Goal: Use online tool/utility

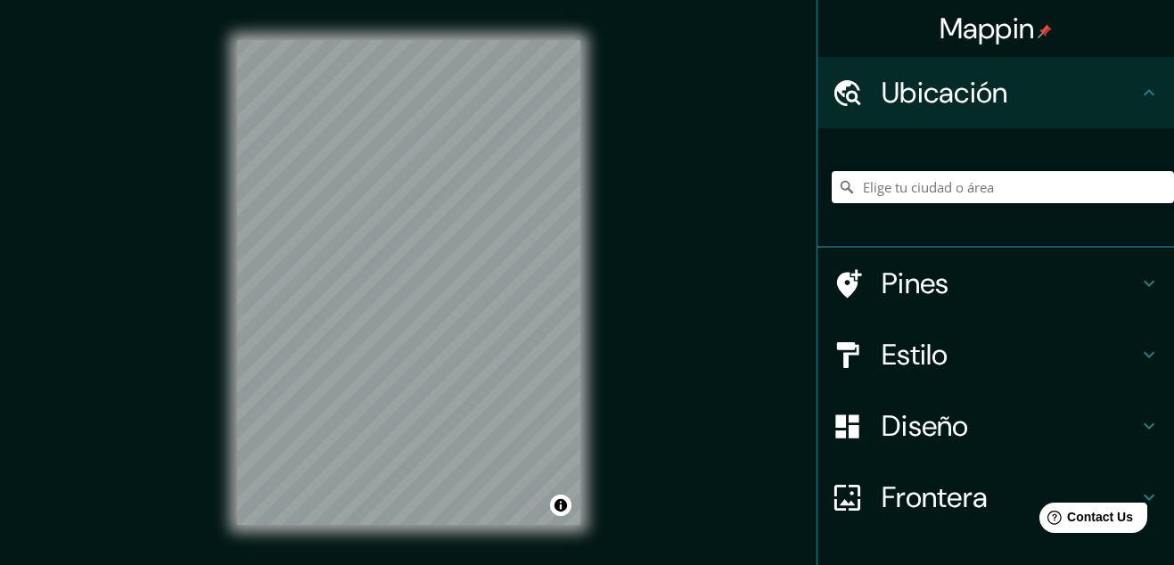
click at [994, 184] on input "Elige tu ciudad o área" at bounding box center [1003, 187] width 342 height 32
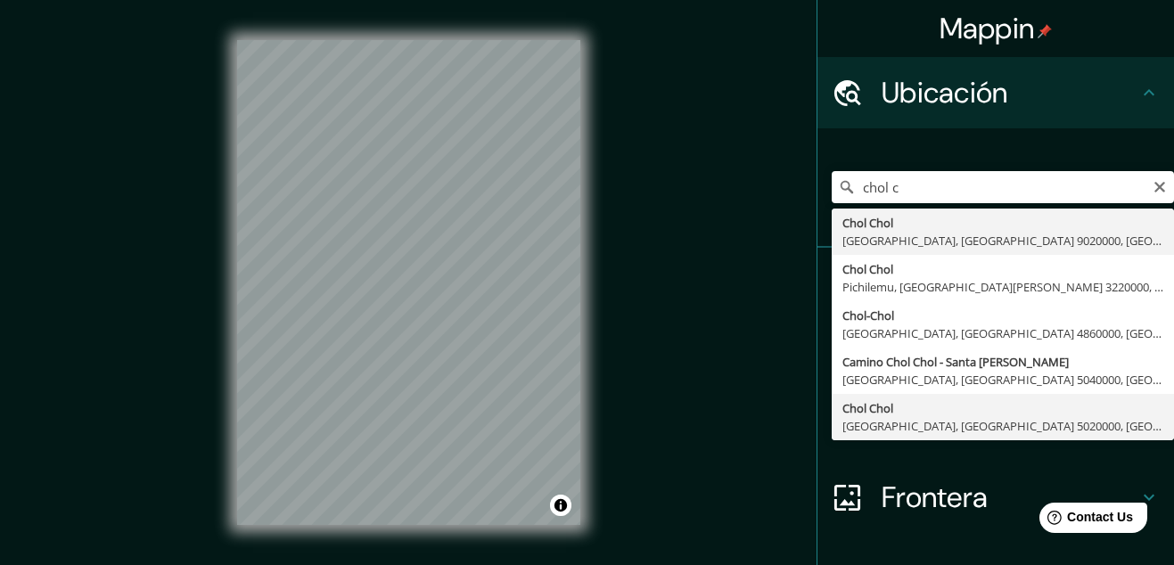
type input "Chol Chol, [GEOGRAPHIC_DATA], [GEOGRAPHIC_DATA] 5020000, [GEOGRAPHIC_DATA]"
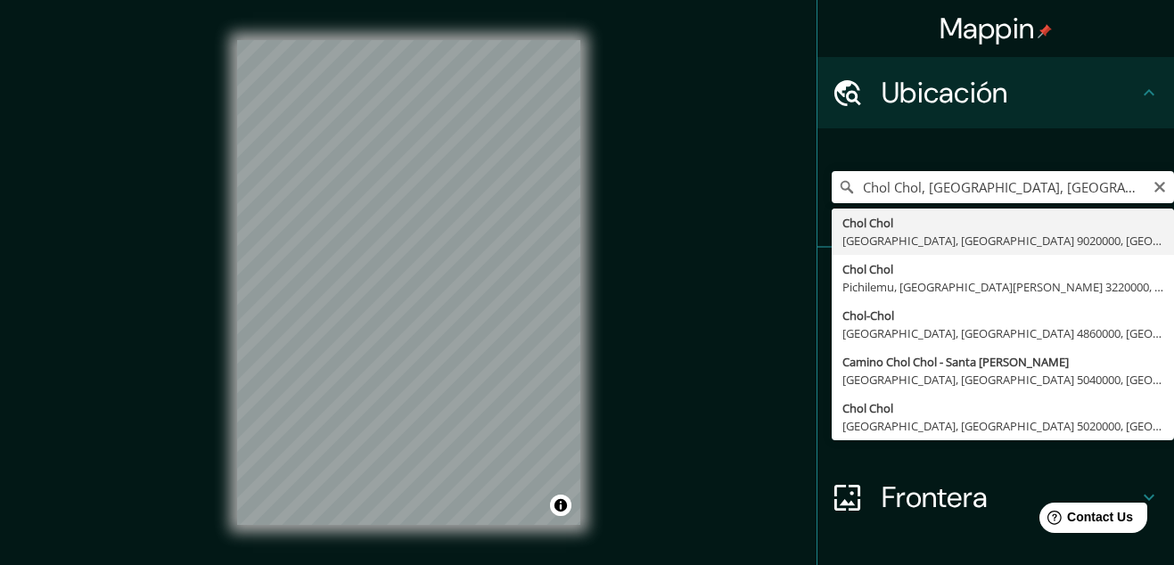
click at [978, 423] on h4 "Diseño" at bounding box center [1010, 426] width 257 height 36
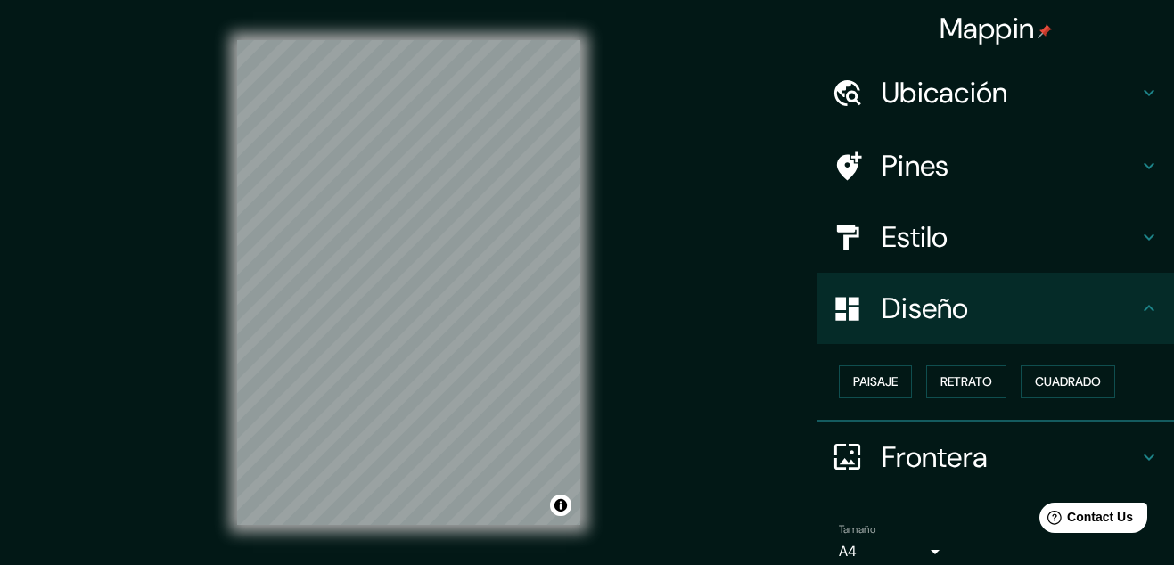
click at [624, 290] on div "Mappin Ubicación Chol Chol, [GEOGRAPHIC_DATA], [GEOGRAPHIC_DATA] 5020000, [GEOG…" at bounding box center [587, 297] width 1174 height 595
drag, startPoint x: 582, startPoint y: 294, endPoint x: 357, endPoint y: 342, distance: 229.7
click at [357, 342] on div at bounding box center [362, 347] width 14 height 14
click at [357, 347] on div at bounding box center [356, 347] width 14 height 14
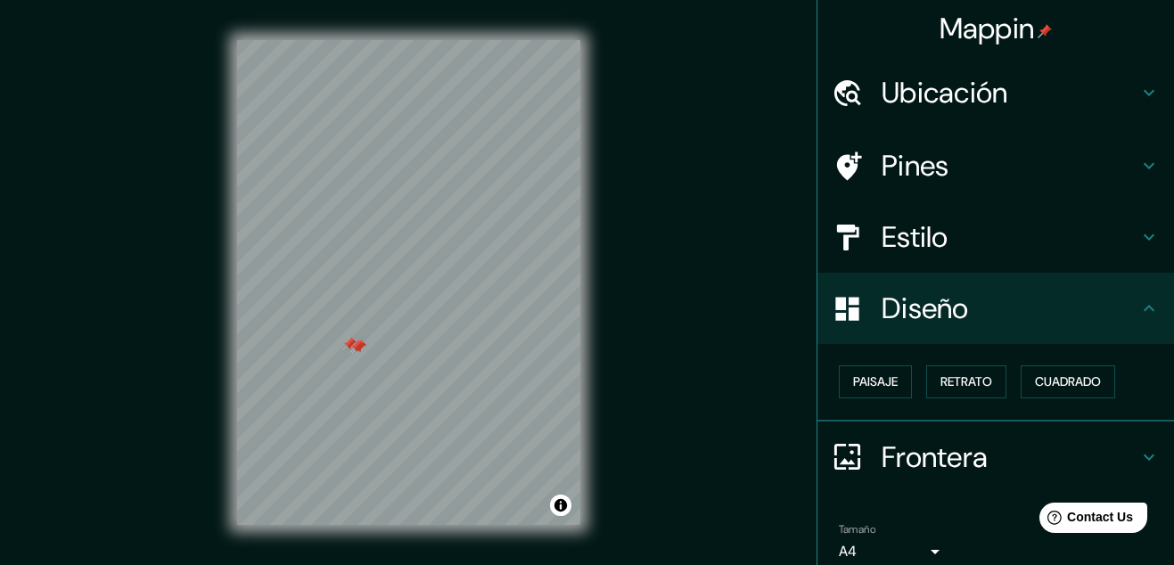
click at [357, 347] on div at bounding box center [359, 347] width 14 height 14
click at [349, 345] on div at bounding box center [349, 344] width 14 height 14
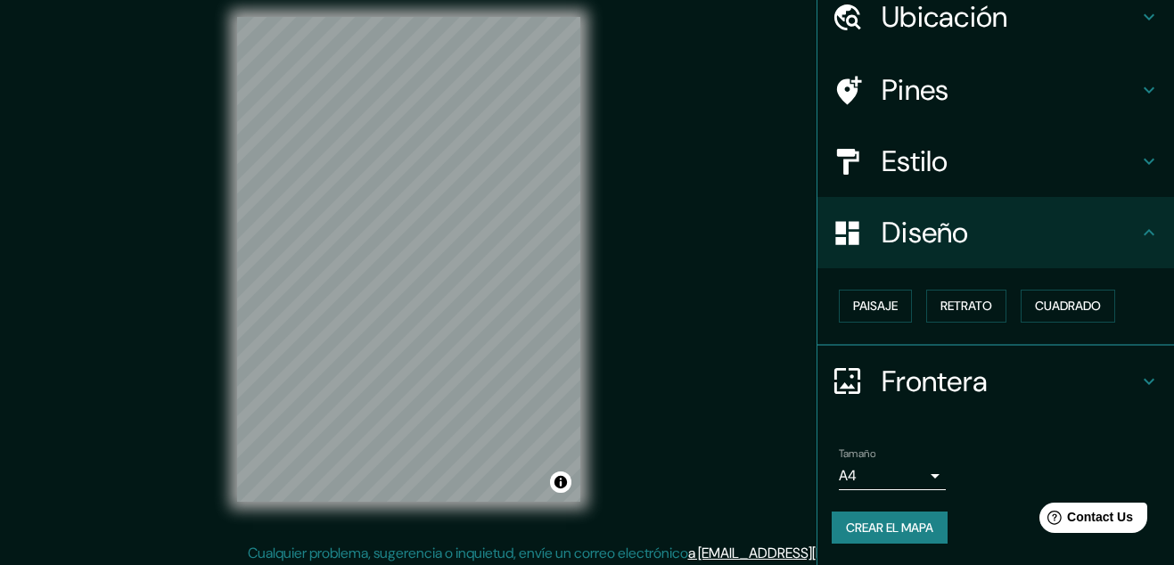
scroll to position [29, 0]
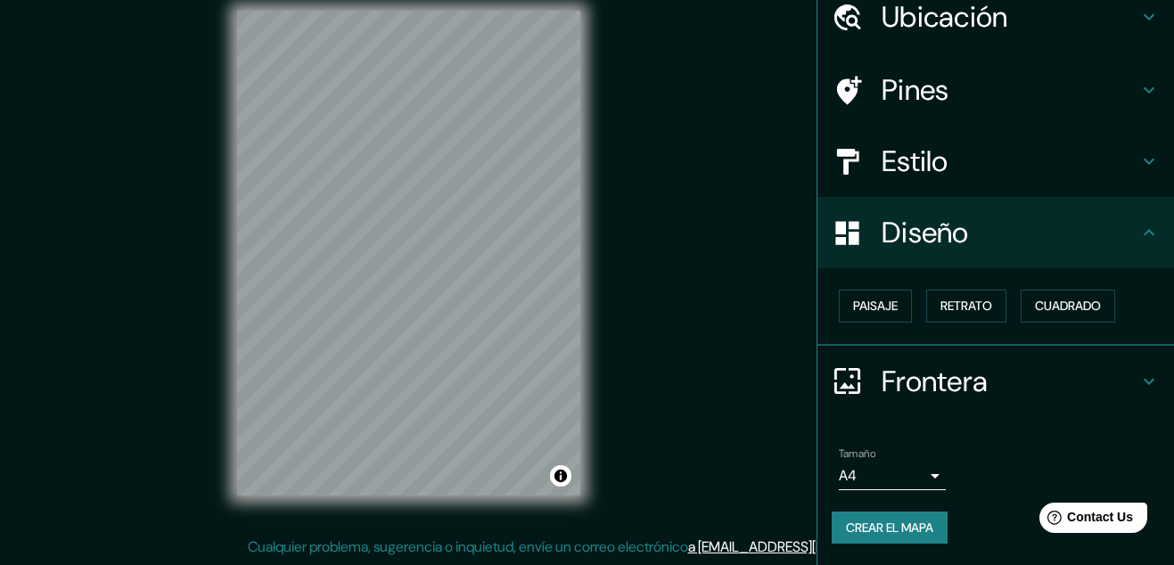
click at [927, 474] on body "Mappin Ubicación Chol Chol, [GEOGRAPHIC_DATA], [GEOGRAPHIC_DATA] 5020000, [GEOG…" at bounding box center [587, 253] width 1174 height 565
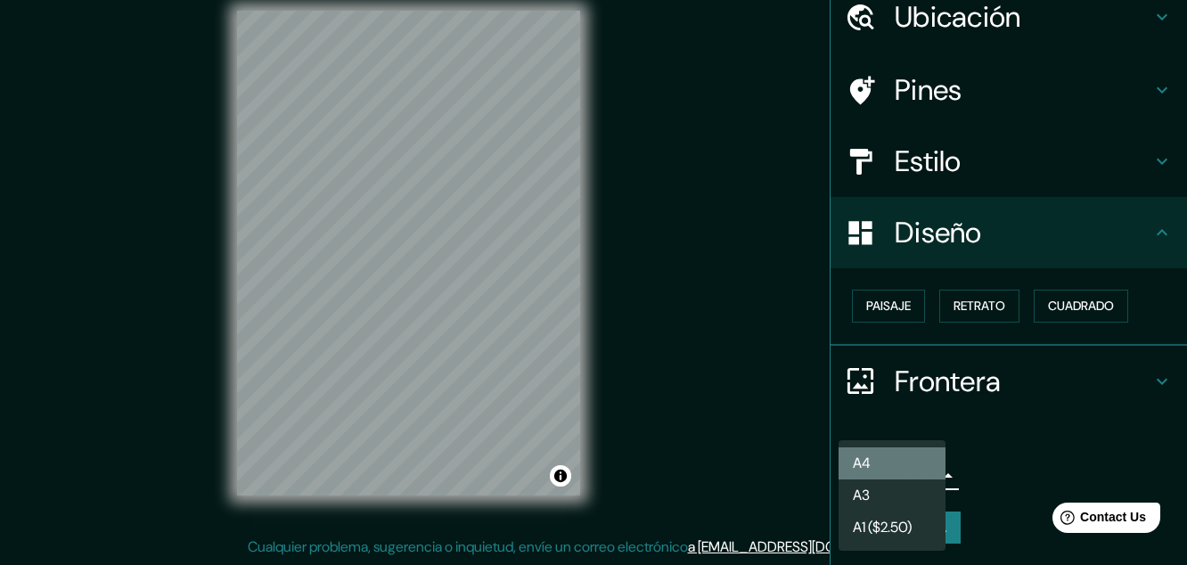
click at [891, 453] on li "A4" at bounding box center [892, 464] width 107 height 32
